Goal: Information Seeking & Learning: Check status

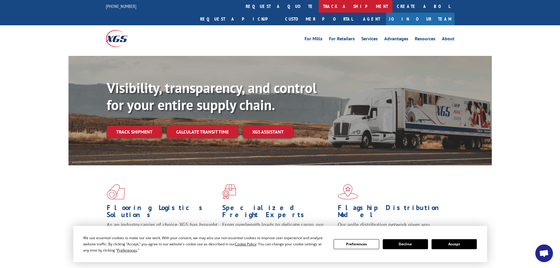
click at [319, 7] on link "track a shipment" at bounding box center [356, 6] width 74 height 13
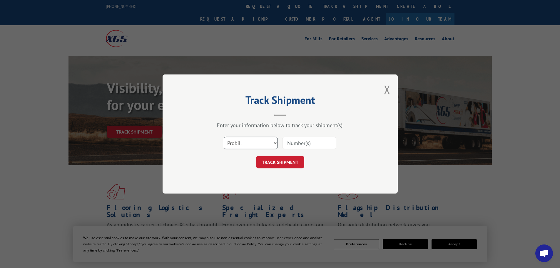
click at [248, 144] on select "Select category... Probill BOL PO" at bounding box center [251, 143] width 54 height 12
click at [224, 137] on select "Select category... Probill BOL PO" at bounding box center [251, 143] width 54 height 12
click at [248, 145] on select "Select category... Probill BOL PO" at bounding box center [251, 143] width 54 height 12
select select "bol"
click at [224, 137] on select "Select category... Probill BOL PO" at bounding box center [251, 143] width 54 height 12
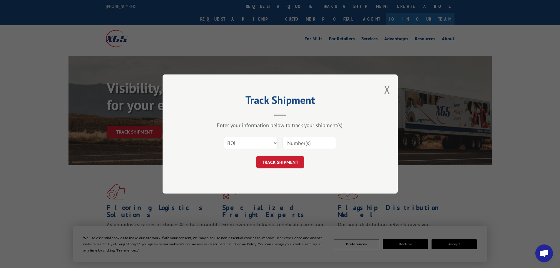
click at [293, 141] on input at bounding box center [309, 143] width 54 height 12
type input "5547380"
click at [256, 156] on button "TRACK SHIPMENT" at bounding box center [280, 162] width 48 height 12
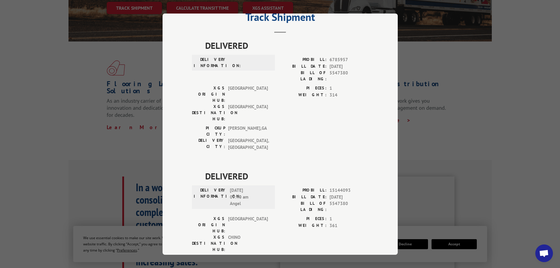
scroll to position [176, 0]
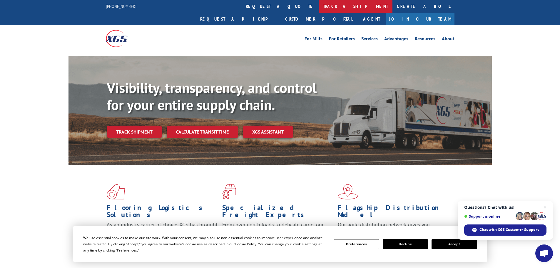
click at [319, 5] on link "track a shipment" at bounding box center [356, 6] width 74 height 13
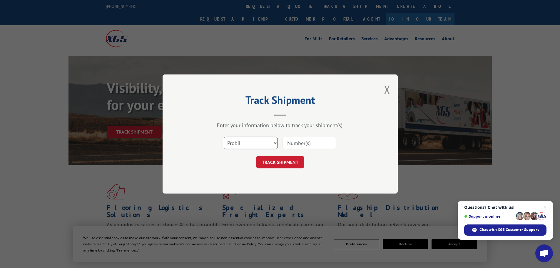
click at [260, 141] on select "Select category... Probill BOL PO" at bounding box center [251, 143] width 54 height 12
select select "bol"
click at [224, 137] on select "Select category... Probill BOL PO" at bounding box center [251, 143] width 54 height 12
click at [306, 144] on input at bounding box center [309, 143] width 54 height 12
paste input "7063670"
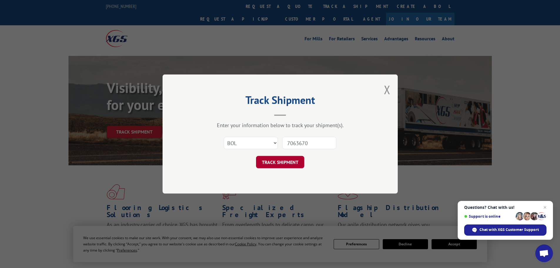
type input "7063670"
click at [280, 160] on button "TRACK SHIPMENT" at bounding box center [280, 162] width 48 height 12
